Goal: Entertainment & Leisure: Browse casually

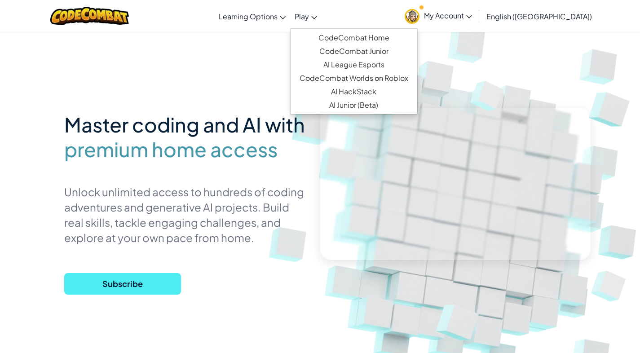
click at [321, 21] on link "Play" at bounding box center [305, 16] width 31 height 24
click at [352, 34] on link "CodeCombat Home" at bounding box center [354, 37] width 127 height 13
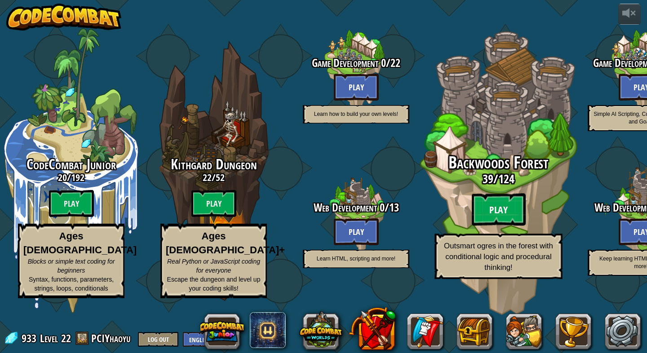
click at [491, 226] on btn "Play" at bounding box center [498, 210] width 54 height 32
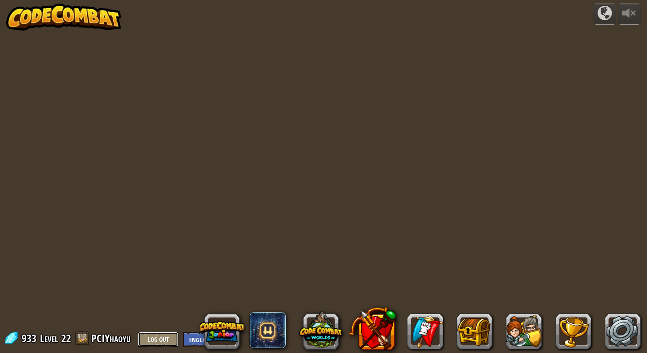
click at [169, 337] on button "Log Out" at bounding box center [158, 339] width 40 height 15
